Goal: Task Accomplishment & Management: Manage account settings

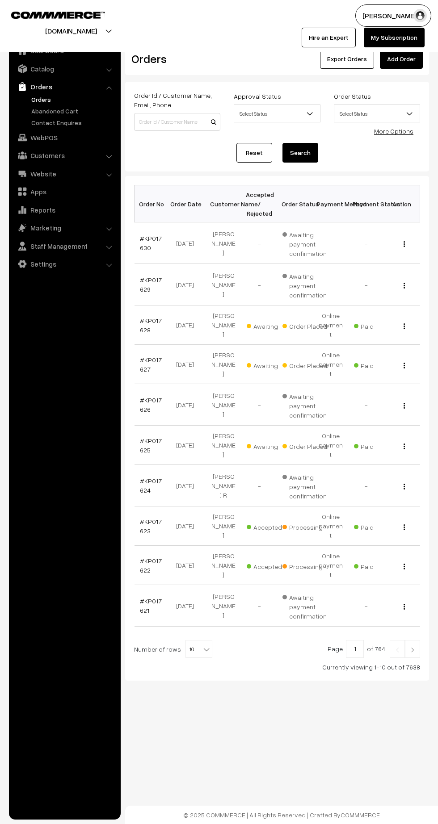
click at [143, 248] on link "#KP017630" at bounding box center [151, 243] width 22 height 17
click at [153, 282] on link "#KP017629" at bounding box center [151, 284] width 22 height 17
click at [156, 318] on link "#KP017628" at bounding box center [151, 325] width 22 height 17
click at [143, 356] on link "#KP017627" at bounding box center [151, 364] width 22 height 17
